Goal: Task Accomplishment & Management: Complete application form

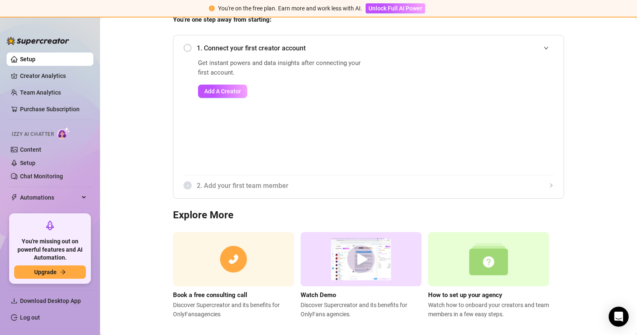
scroll to position [89, 0]
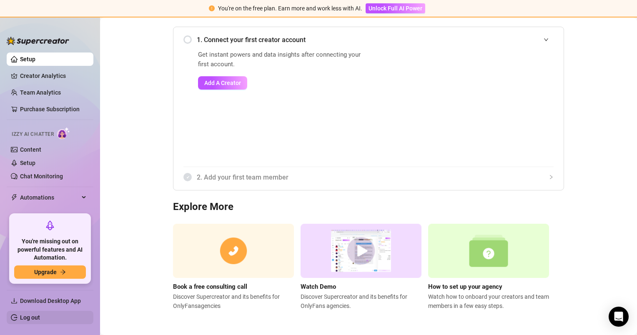
click at [40, 318] on link "Log out" at bounding box center [30, 317] width 20 height 7
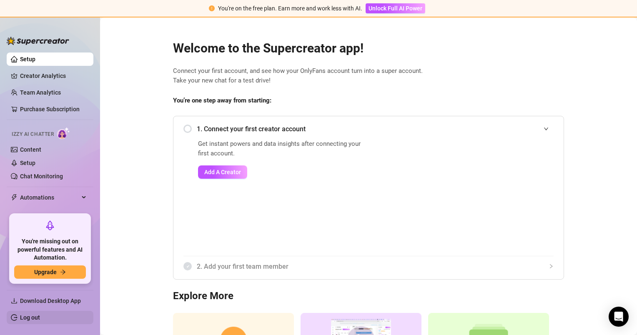
click at [24, 319] on link "Log out" at bounding box center [30, 317] width 20 height 7
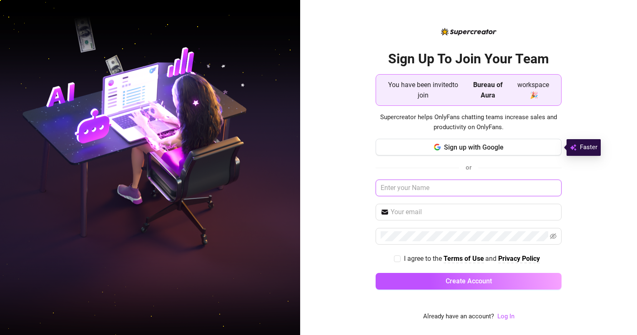
click at [439, 190] on input "text" at bounding box center [469, 188] width 186 height 17
type input "Kinzie"
type input "kinzie@bureauofaura.com"
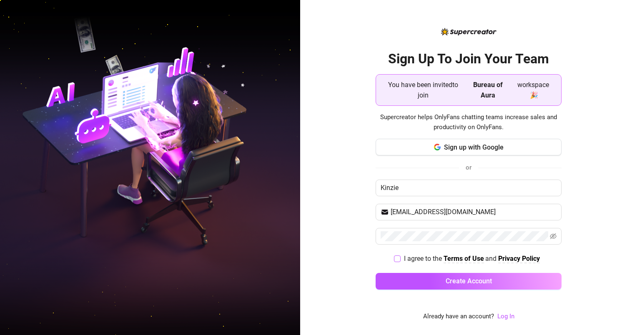
click at [398, 258] on input "I agree to the Terms of Use and Privacy Policy" at bounding box center [397, 259] width 6 height 6
checkbox input "true"
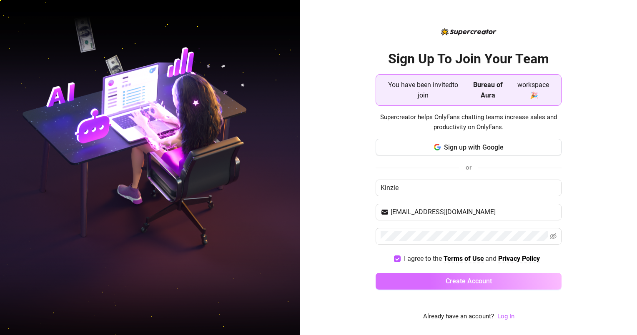
click at [431, 286] on button "Create Account" at bounding box center [469, 281] width 186 height 17
